Goal: Information Seeking & Learning: Check status

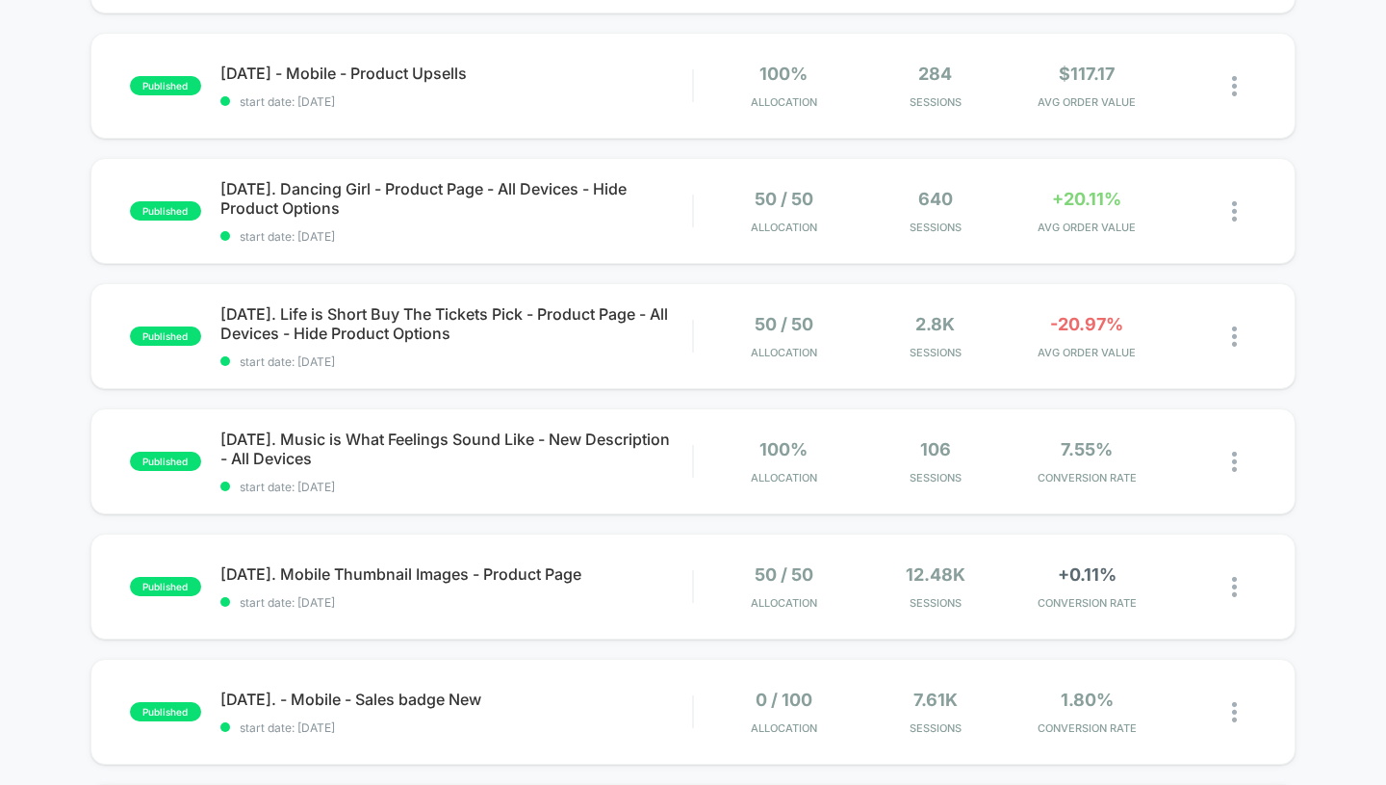
scroll to position [309, 0]
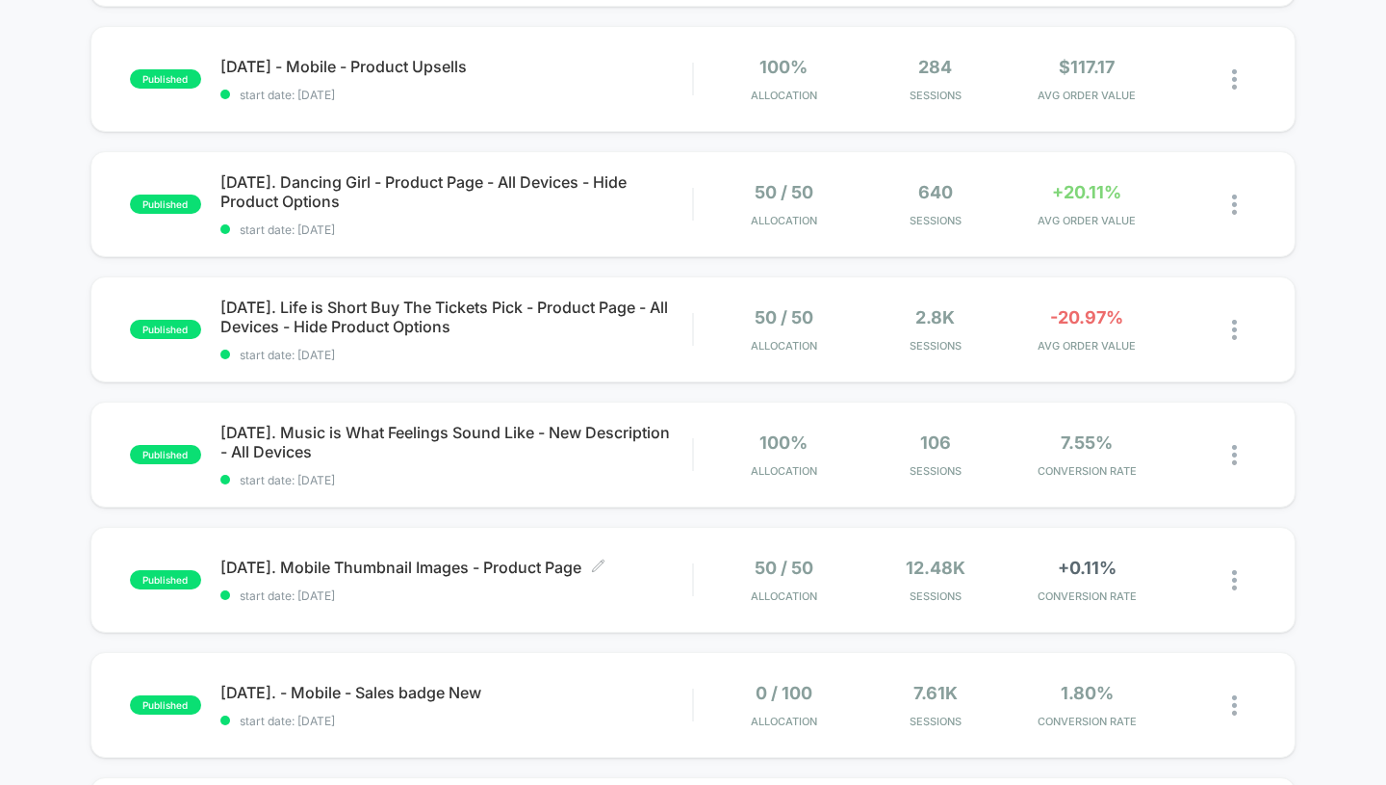
click at [382, 566] on span "[DATE]. Mobile Thumbnail Images - Product Page Click to edit experience details" at bounding box center [456, 566] width 473 height 19
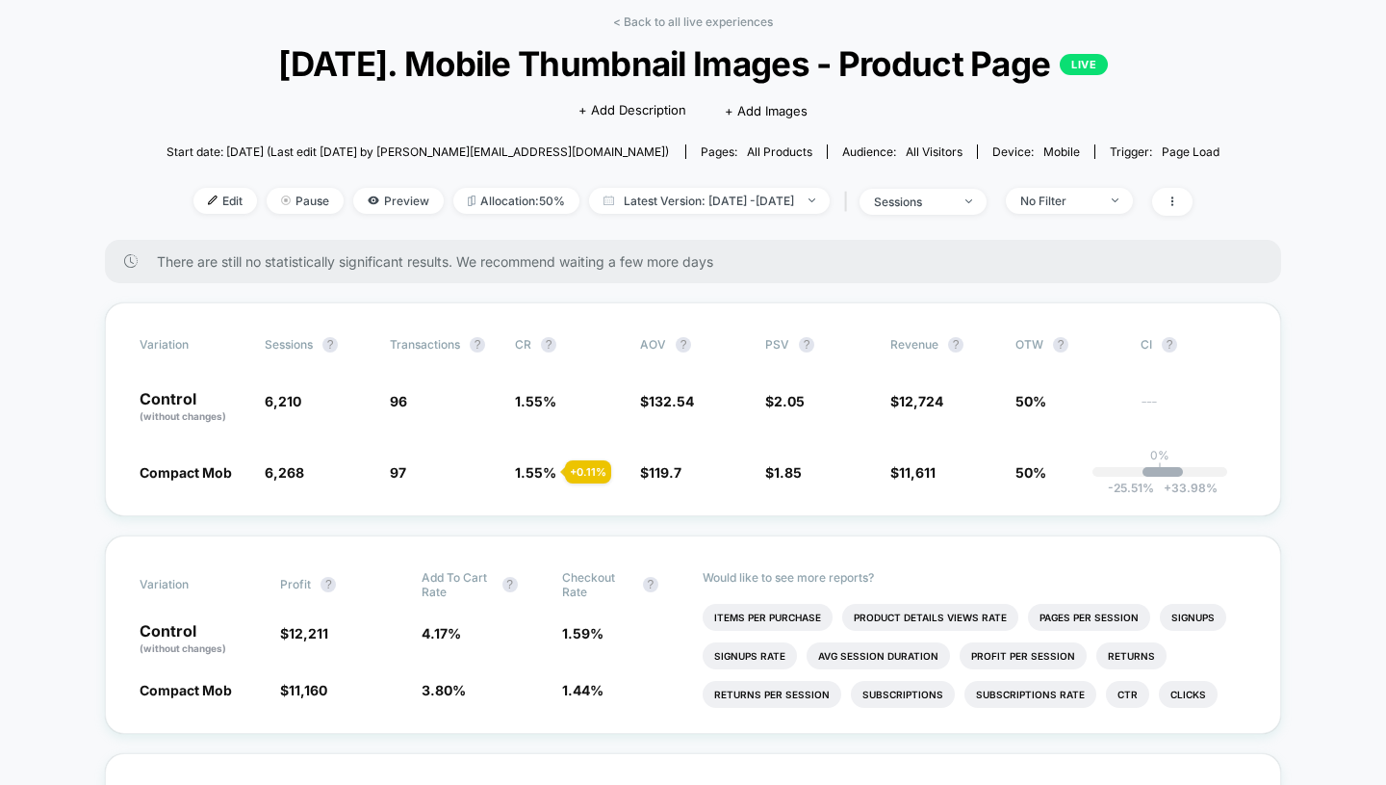
scroll to position [87, 0]
click at [676, 25] on link "< Back to all live experiences" at bounding box center [693, 20] width 160 height 14
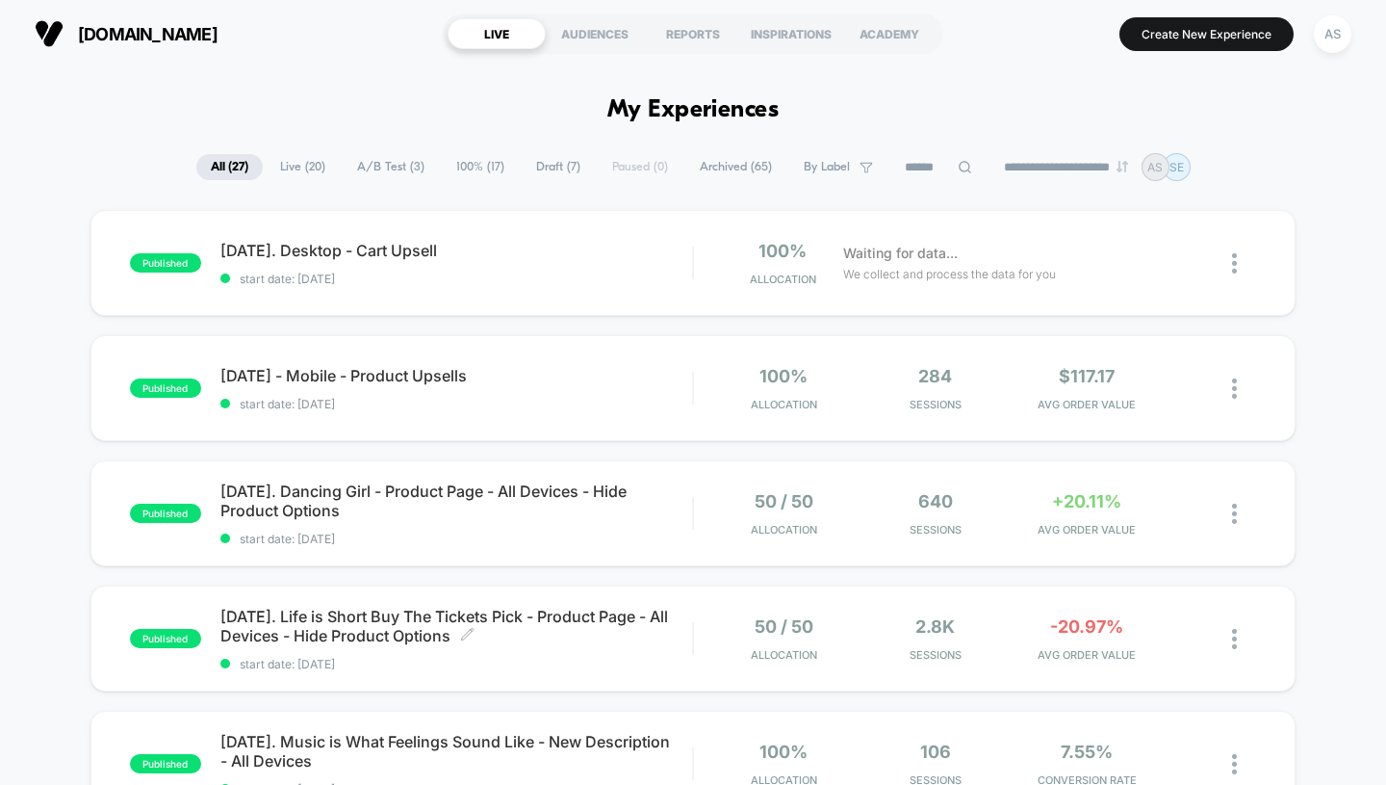
click at [432, 614] on span "[DATE]. Life is Short Buy The Tickets Pick - Product Page - All Devices - Hide …" at bounding box center [456, 625] width 473 height 39
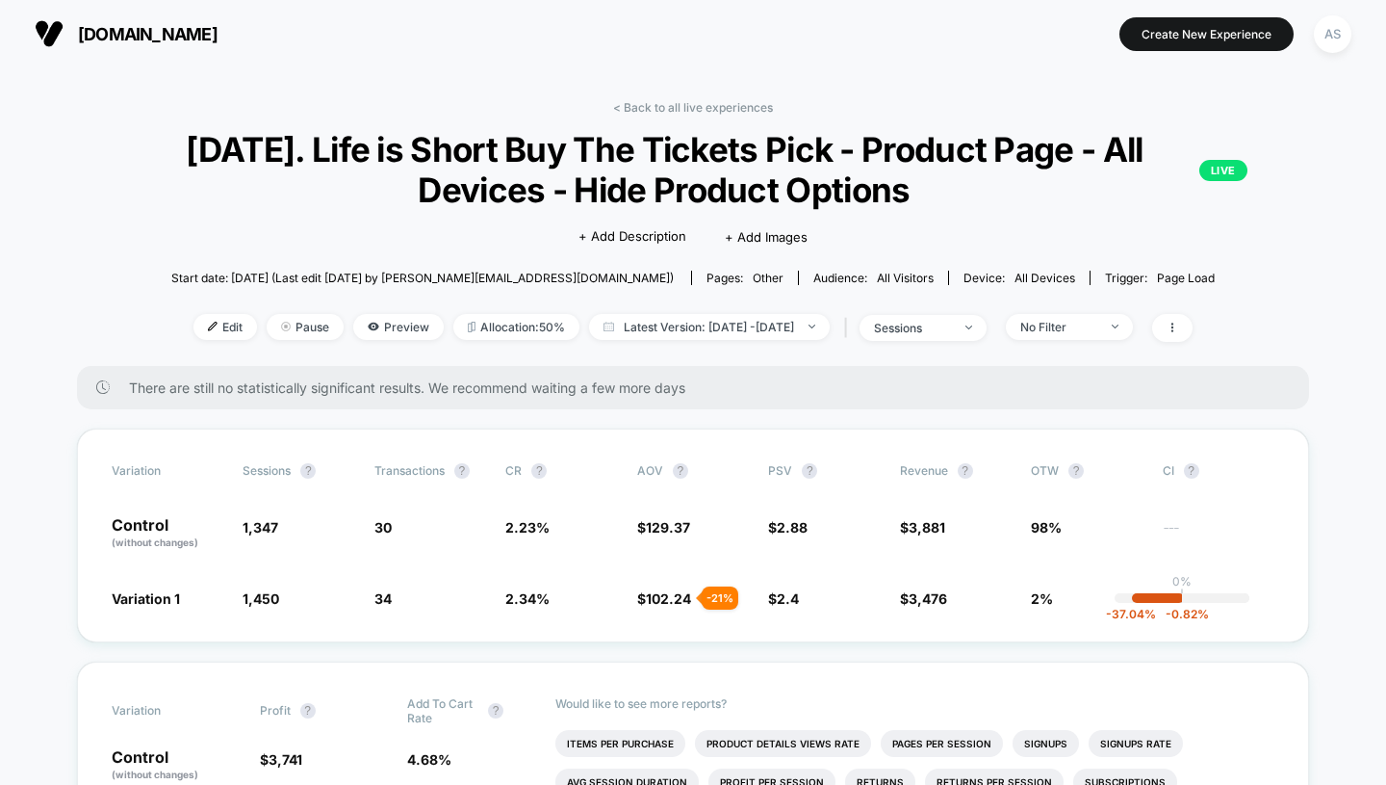
click at [689, 102] on link "< Back to all live experiences" at bounding box center [693, 107] width 160 height 14
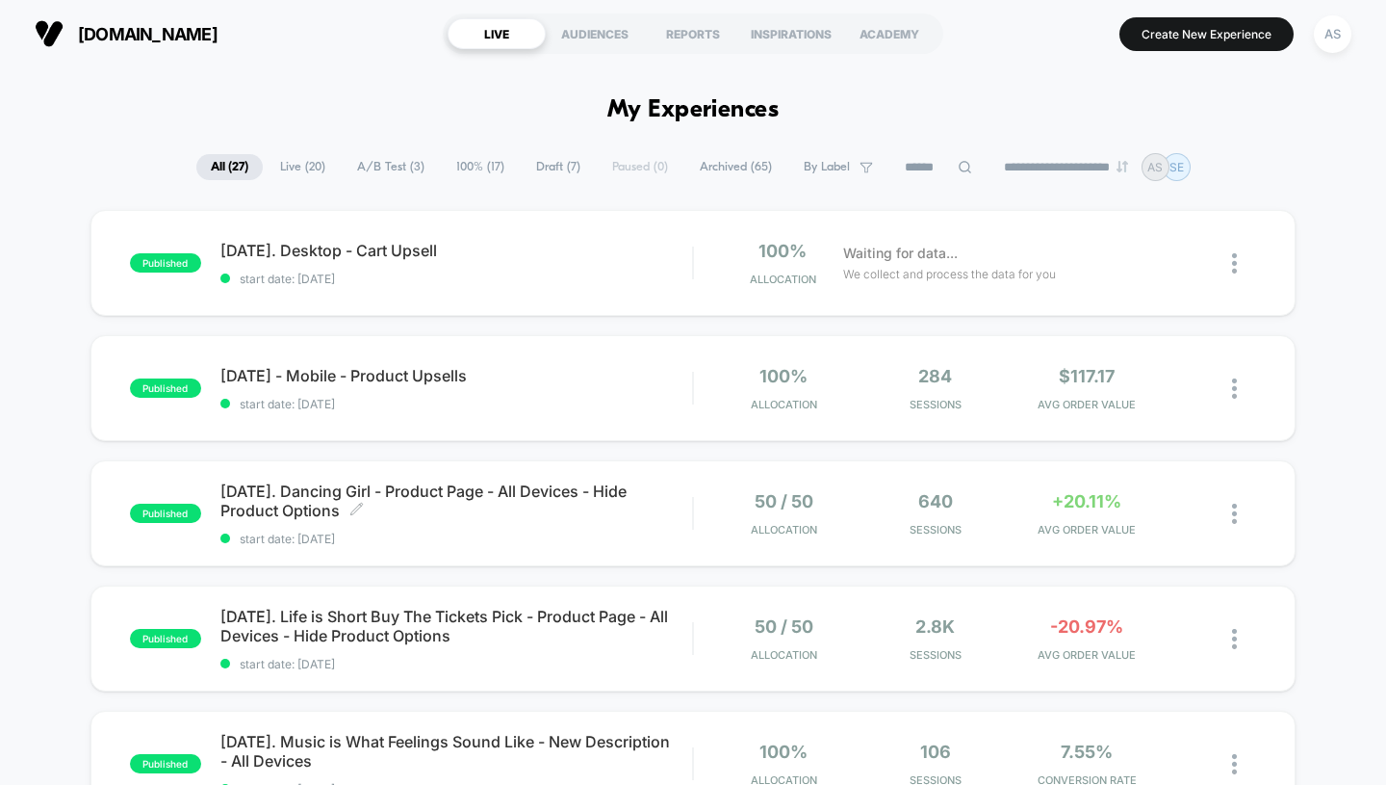
click at [436, 486] on span "[DATE]. Dancing Girl - Product Page - All Devices - Hide Product Options Click …" at bounding box center [456, 500] width 473 height 39
